Goal: Task Accomplishment & Management: Manage account settings

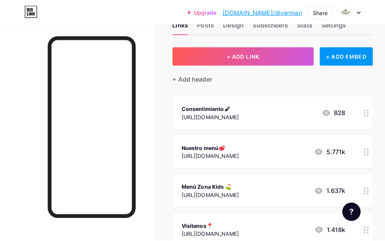
scroll to position [38, 0]
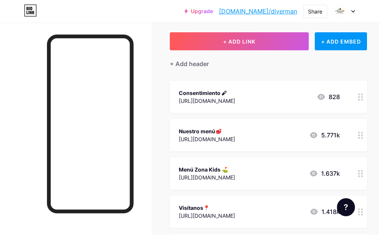
click at [235, 138] on div "[URL][DOMAIN_NAME]" at bounding box center [207, 139] width 56 height 8
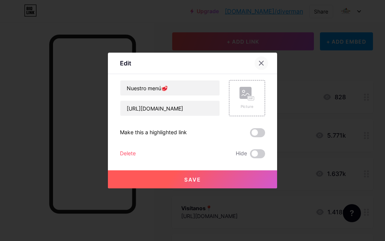
click at [262, 61] on icon at bounding box center [261, 63] width 6 height 6
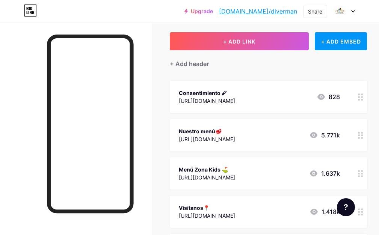
click at [235, 140] on div "[URL][DOMAIN_NAME]" at bounding box center [207, 139] width 56 height 8
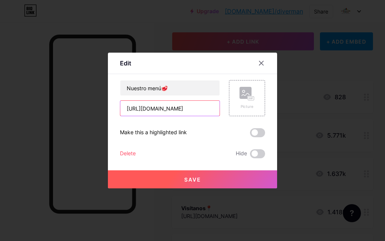
click at [208, 110] on input "[URL][DOMAIN_NAME]" at bounding box center [169, 108] width 99 height 15
click at [207, 110] on input "[URL][DOMAIN_NAME]" at bounding box center [169, 108] width 99 height 15
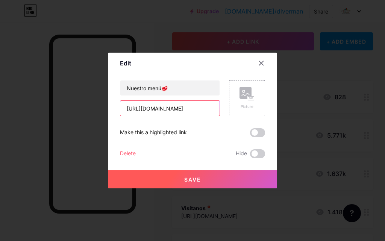
click at [206, 110] on input "[URL][DOMAIN_NAME]" at bounding box center [169, 108] width 99 height 15
paste input "[URL][DOMAIN_NAME]"
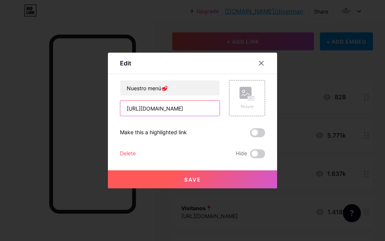
scroll to position [0, 137]
type input "[URL][DOMAIN_NAME]"
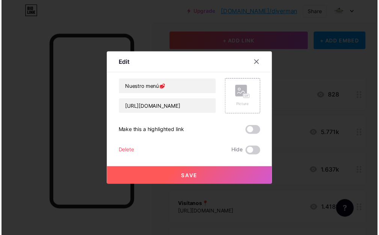
scroll to position [0, 0]
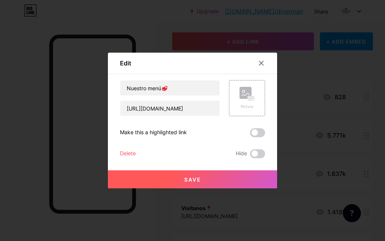
click at [191, 180] on span "Save" at bounding box center [192, 179] width 17 height 6
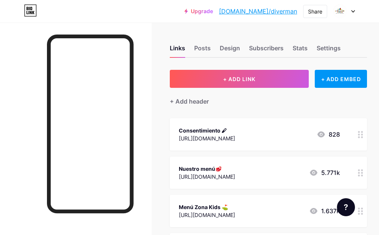
click at [235, 173] on div "[URL][DOMAIN_NAME]" at bounding box center [207, 177] width 56 height 8
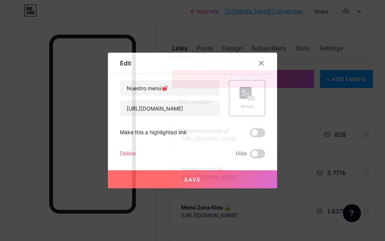
click at [179, 118] on div "Nuestro menú🥩 [URL][DOMAIN_NAME] Picture Make this a highlighted link Delete Hi…" at bounding box center [192, 119] width 145 height 78
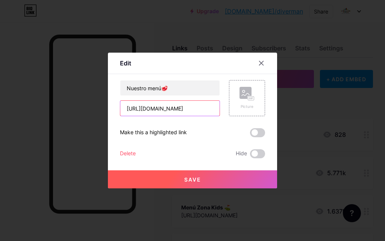
click at [178, 113] on input "[URL][DOMAIN_NAME]" at bounding box center [169, 108] width 99 height 15
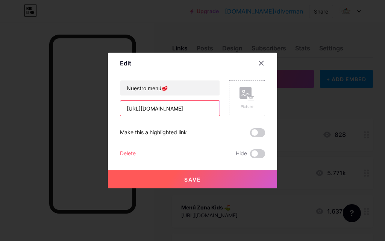
click at [178, 113] on input "[URL][DOMAIN_NAME]" at bounding box center [169, 108] width 99 height 15
paste input "https://drive.google.com/file/d/18meNluknQpWziZ7OhmkC8nILu1I8_fnp/view?usp=shar…"
type input "https://drive.google.com/file/d/18meNluknQpWziZ7OhmkC8nILu1I8_fnp/view?usp=shar…"
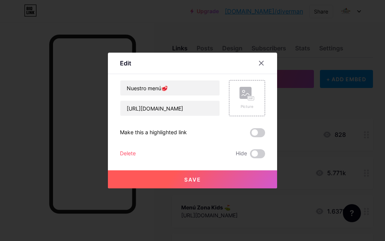
click at [205, 183] on button "Save" at bounding box center [192, 179] width 169 height 18
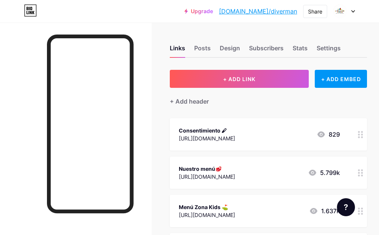
click at [235, 173] on div "https://drive.google.com/file/d/18meNluknQpWziZ7OhmkC8nILu1I8_fnp/view?usp=shar…" at bounding box center [207, 177] width 56 height 8
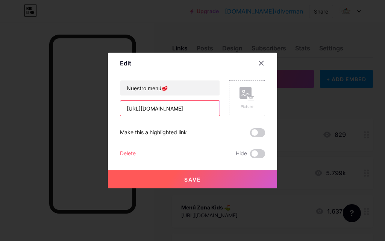
click at [187, 102] on input "https://drive.google.com/file/d/18meNluknQpWziZ7OhmkC8nILu1I8_fnp/view?usp=shar…" at bounding box center [169, 108] width 99 height 15
click at [188, 102] on input "https://drive.google.com/file/d/18meNluknQpWziZ7OhmkC8nILu1I8_fnp/view?usp=shar…" at bounding box center [169, 108] width 99 height 15
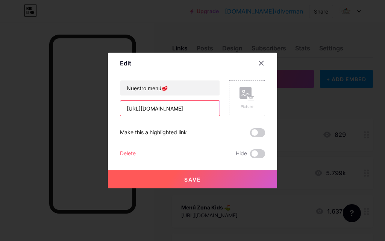
click at [188, 102] on input "https://drive.google.com/file/d/18meNluknQpWziZ7OhmkC8nILu1I8_fnp/view?usp=shar…" at bounding box center [169, 108] width 99 height 15
paste input "[URL][DOMAIN_NAME]"
type input "[URL][DOMAIN_NAME]"
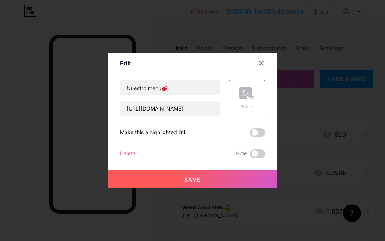
click at [224, 184] on button "Save" at bounding box center [192, 179] width 169 height 18
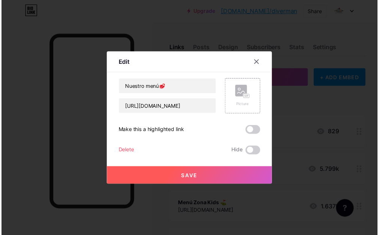
scroll to position [0, 0]
